Goal: Check status: Check status

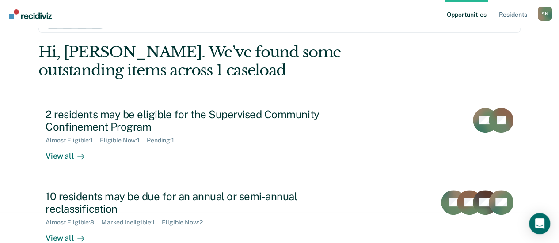
scroll to position [44, 0]
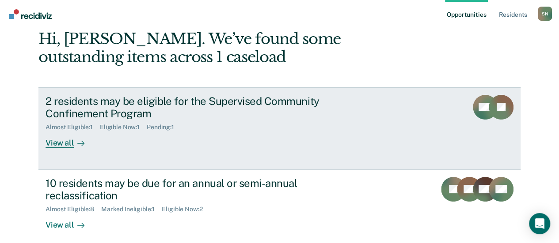
click at [112, 125] on div "Eligible Now : 1" at bounding box center [123, 128] width 47 height 8
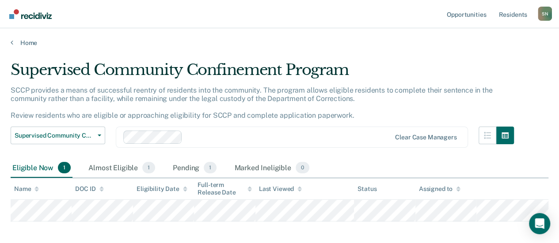
scroll to position [42, 0]
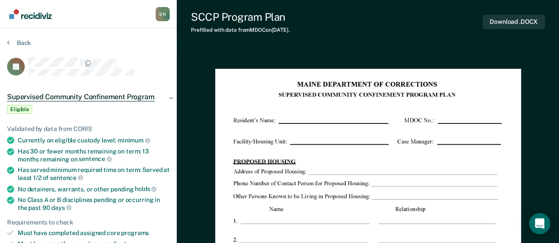
scroll to position [42, 0]
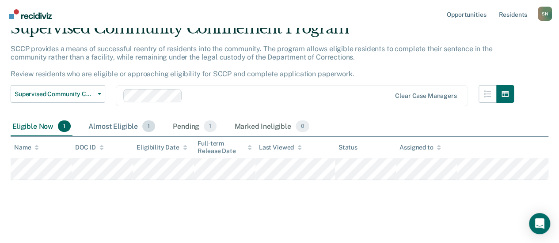
click at [132, 129] on div "Almost Eligible 1" at bounding box center [122, 126] width 70 height 19
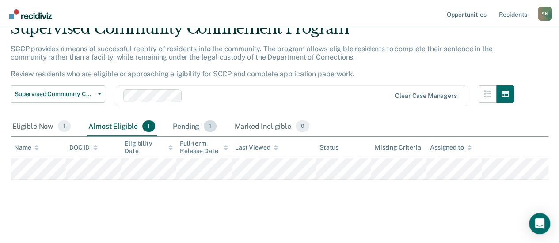
click at [192, 125] on div "Pending 1" at bounding box center [194, 126] width 47 height 19
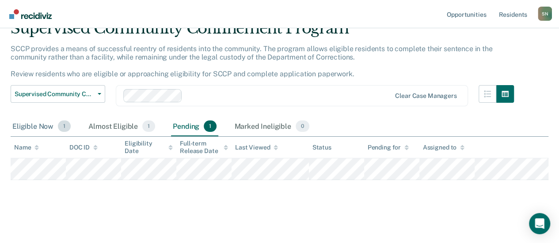
click at [46, 129] on div "Eligible Now 1" at bounding box center [42, 126] width 62 height 19
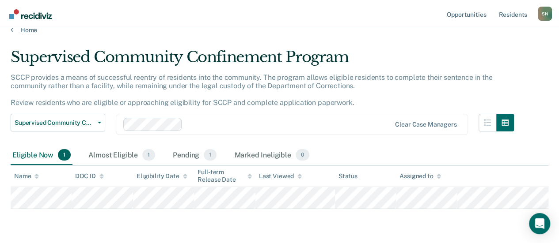
scroll to position [0, 0]
